Goal: Task Accomplishment & Management: Complete application form

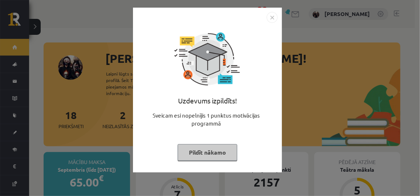
click at [195, 146] on button "Pildīt nākamo" at bounding box center [208, 152] width 60 height 17
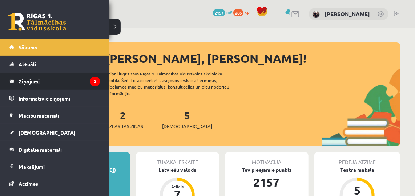
click at [26, 86] on legend "Ziņojumi 2" at bounding box center [59, 81] width 81 height 17
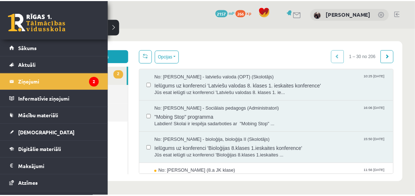
scroll to position [45, 0]
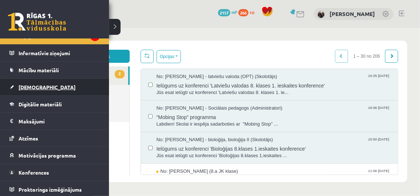
click at [29, 86] on span "[DEMOGRAPHIC_DATA]" at bounding box center [47, 87] width 57 height 7
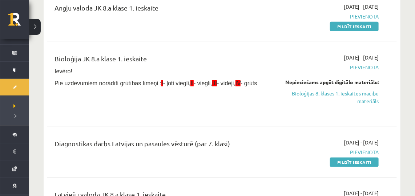
scroll to position [111, 0]
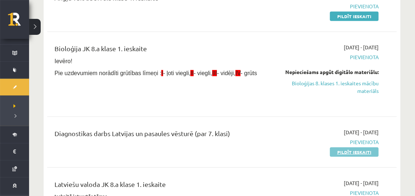
click at [346, 150] on link "Pildīt ieskaiti" at bounding box center [354, 151] width 49 height 9
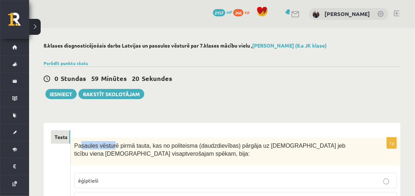
drag, startPoint x: 78, startPoint y: 43, endPoint x: 111, endPoint y: 120, distance: 83.5
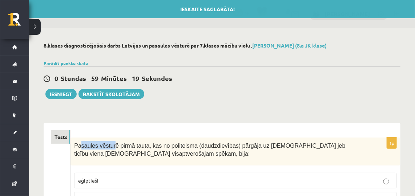
drag, startPoint x: 111, startPoint y: 120, endPoint x: 83, endPoint y: 130, distance: 29.5
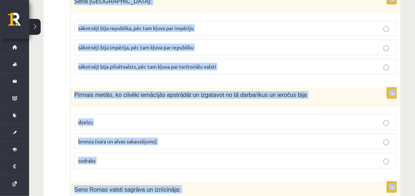
scroll to position [2801, 0]
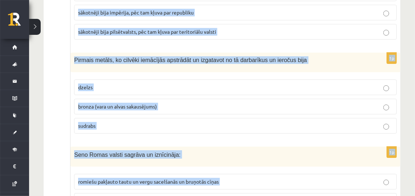
drag, startPoint x: 74, startPoint y: 142, endPoint x: 355, endPoint y: 165, distance: 282.5
copy form "Pasaules vēsturē pirmā tauta, kas no politeisma (daudzdievības) pārgāja uz mono…"
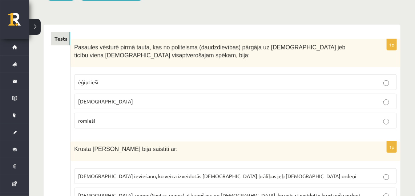
scroll to position [106, 0]
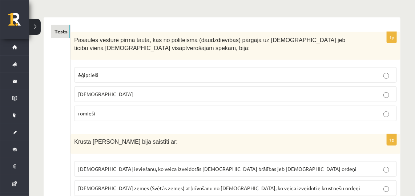
click at [117, 92] on p "ebreji" at bounding box center [235, 94] width 315 height 8
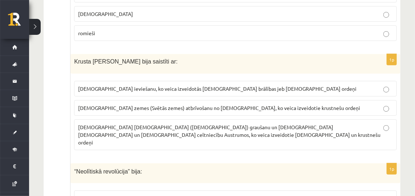
scroll to position [197, 0]
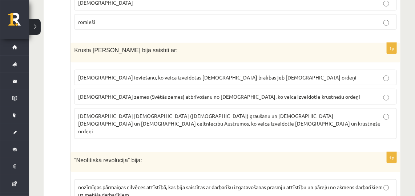
click at [126, 96] on span "Kristus zemes (Svētās zemes) atbrīvošanu no musulmaņiem, ko veica izveidotie kr…" at bounding box center [219, 96] width 282 height 7
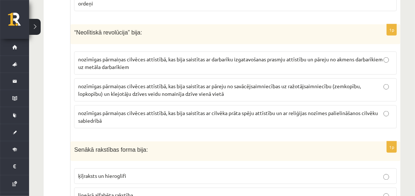
scroll to position [328, 0]
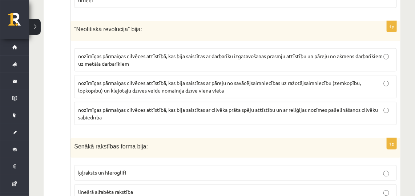
click at [196, 83] on p "nozīmīgas pārmaiņas cilvēces attīstībā, kas bija saistītas ar pāreju no savācēj…" at bounding box center [235, 86] width 315 height 15
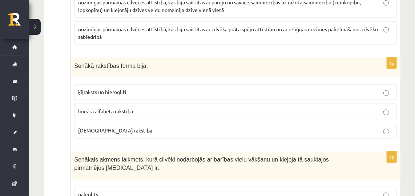
scroll to position [416, 0]
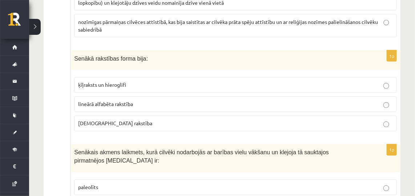
click at [161, 81] on p "ķīļraksts un hieroglifi" at bounding box center [235, 85] width 315 height 8
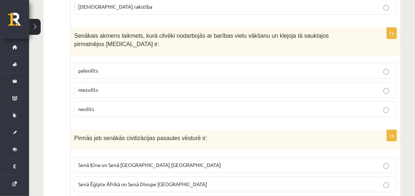
scroll to position [540, 0]
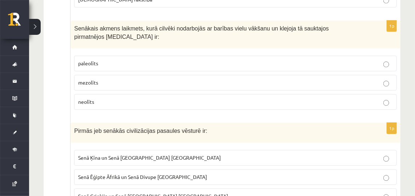
click at [123, 60] on p "paleolīts" at bounding box center [235, 64] width 315 height 8
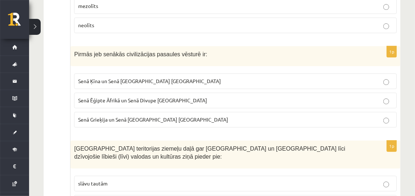
scroll to position [621, 0]
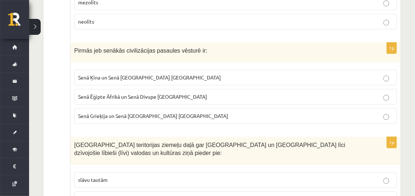
click at [132, 93] on span "Senā Ēģipte Āfrikā un Senā Divupe Āzijā" at bounding box center [142, 96] width 129 height 7
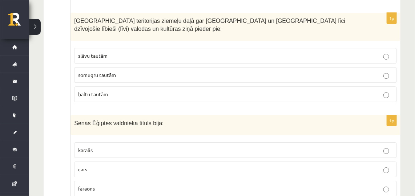
scroll to position [749, 0]
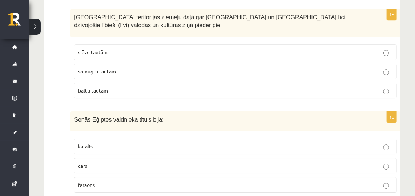
click at [139, 68] on p "somugru tautām" at bounding box center [235, 72] width 315 height 8
click at [130, 177] on label "faraons" at bounding box center [235, 185] width 323 height 16
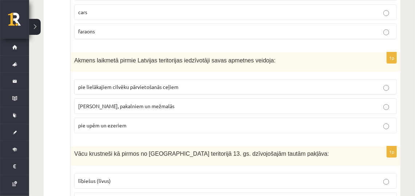
scroll to position [913, 0]
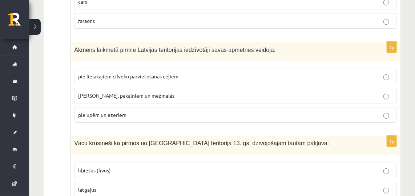
click at [124, 112] on span "pie upēm un ezeriem" at bounding box center [102, 115] width 48 height 7
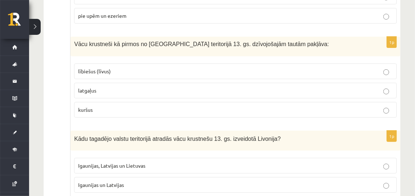
scroll to position [1019, 0]
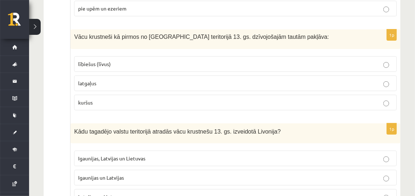
click at [138, 60] on p "lībiešus (līvus)" at bounding box center [235, 64] width 315 height 8
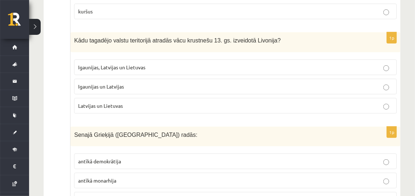
scroll to position [1103, 0]
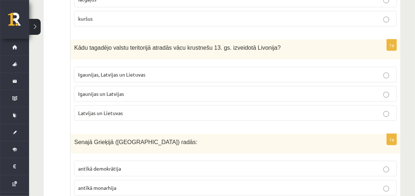
click at [117, 90] on span "Igaunijas un Latvijas" at bounding box center [101, 93] width 46 height 7
click at [137, 165] on p "antīkā demokrātija" at bounding box center [235, 169] width 315 height 8
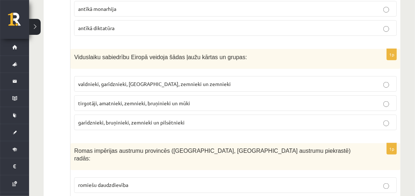
scroll to position [1293, 0]
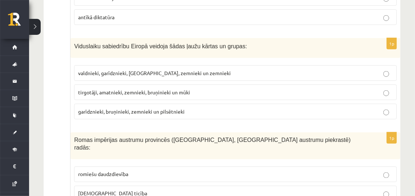
click at [89, 108] on span "garīdznieki, bruņinieki, zemnieki un pilsētnieki" at bounding box center [131, 111] width 106 height 7
click at [114, 186] on label "kristīgā ticība" at bounding box center [235, 194] width 323 height 16
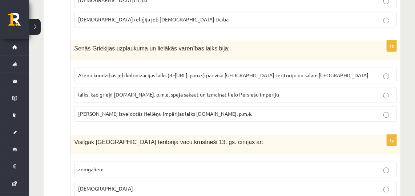
scroll to position [1490, 0]
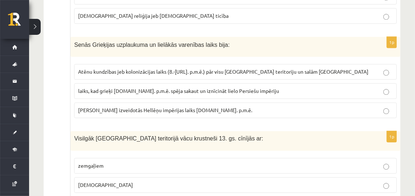
click at [96, 107] on span "Maķedonijas Aleksandra izveidotās Hellēņu impērijas laiks 4.gs. p.m.ē." at bounding box center [165, 110] width 174 height 7
click at [104, 162] on p "zemgaļiem" at bounding box center [235, 166] width 315 height 8
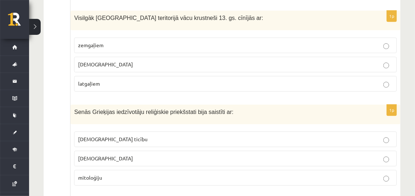
scroll to position [1614, 0]
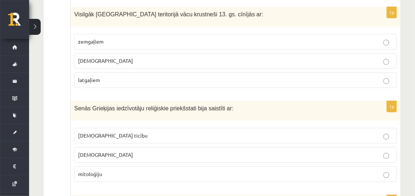
click at [204, 170] on p "mitoloģiju" at bounding box center [235, 174] width 315 height 8
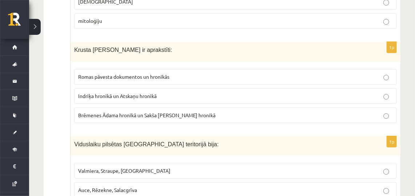
scroll to position [1764, 0]
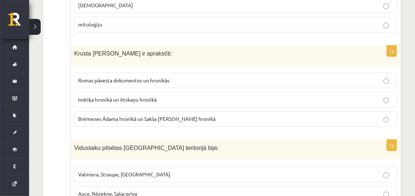
click at [151, 96] on span "Indriķa hronikā un Atskaņu hronikā" at bounding box center [117, 99] width 78 height 7
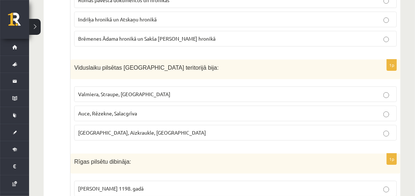
scroll to position [1852, 0]
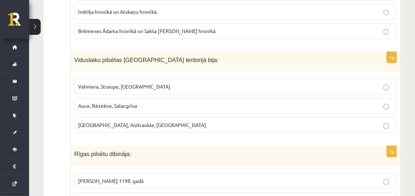
click at [108, 122] on span "Rīga, Aizkraukle, Ludza" at bounding box center [142, 125] width 128 height 7
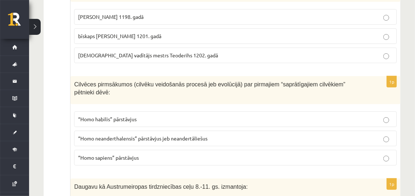
scroll to position [2031, 0]
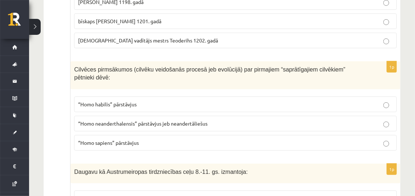
click at [113, 135] on label "“Homo sapiens” pārstāvjus" at bounding box center [235, 143] width 323 height 16
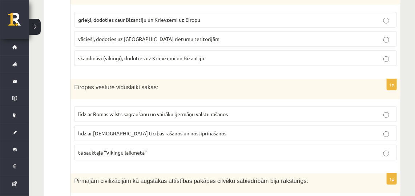
scroll to position [2217, 0]
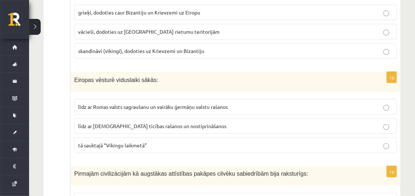
click at [103, 104] on span "līdz ar Romas valsts sagraušanu un vairāku ģermāņu valstu rašanos" at bounding box center [153, 107] width 150 height 7
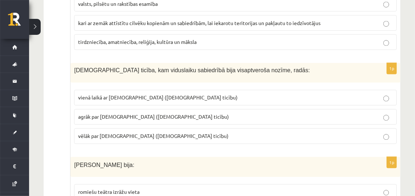
scroll to position [2411, 0]
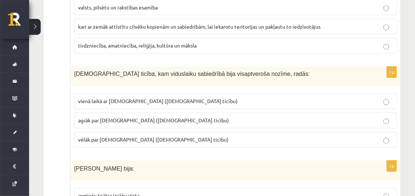
click at [96, 98] on span "vienā laikā ar islamu (musulmaņu ticību)" at bounding box center [157, 101] width 159 height 7
click at [95, 117] on span "agrāk par islamu (musulmaņu ticību)" at bounding box center [153, 120] width 151 height 7
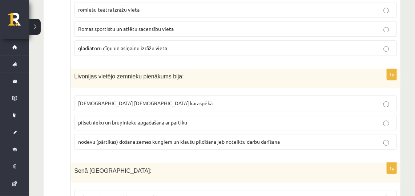
scroll to position [2601, 0]
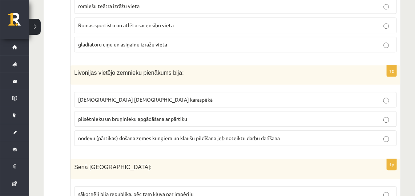
click at [108, 135] on span "nodevu (pārtikas) došana zemes kungiem un klaušu pildīšana jeb noteiktu darbu d…" at bounding box center [179, 138] width 202 height 7
click at [112, 191] on span "sākotnēji bija republika, pēc tam kļuva par impēriju" at bounding box center [135, 194] width 115 height 7
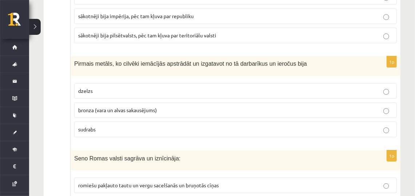
scroll to position [2801, 0]
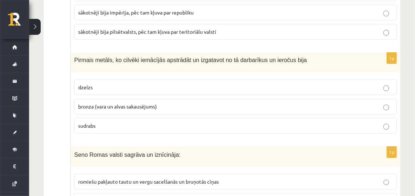
click at [105, 103] on span "bronza (vara un alvas sakausējums)" at bounding box center [117, 106] width 79 height 7
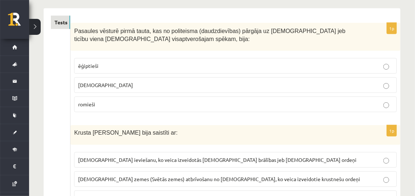
scroll to position [0, 0]
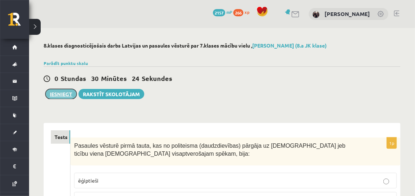
click at [59, 96] on button "Iesniegt" at bounding box center [60, 94] width 31 height 10
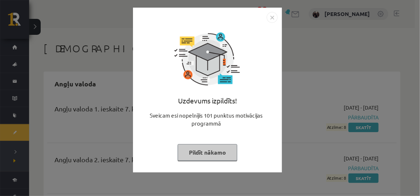
click at [212, 155] on button "Pildīt nākamo" at bounding box center [208, 152] width 60 height 17
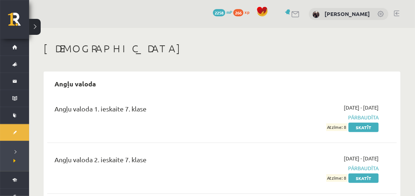
drag, startPoint x: 231, startPoint y: 12, endPoint x: 207, endPoint y: 13, distance: 24.8
click at [207, 13] on div "0 Dāvanas 2258 mP 266 xp [PERSON_NAME]" at bounding box center [222, 14] width 386 height 28
drag, startPoint x: 207, startPoint y: 13, endPoint x: 186, endPoint y: 13, distance: 20.4
click at [186, 13] on div "0 Dāvanas 2258 mP 266 xp [PERSON_NAME]" at bounding box center [222, 14] width 386 height 28
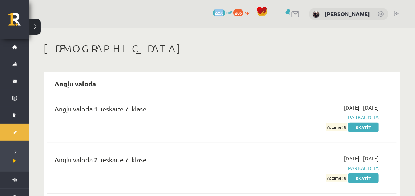
click at [186, 13] on div "0 Dāvanas 2258 mP 266 xp [PERSON_NAME]" at bounding box center [222, 14] width 386 height 28
click at [174, 11] on div "0 Dāvanas 2258 mP 266 xp [PERSON_NAME]" at bounding box center [222, 14] width 386 height 28
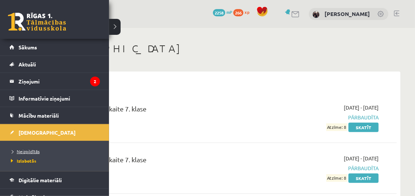
click at [21, 152] on span "Neizpildītās" at bounding box center [24, 152] width 31 height 6
